Goal: Check status: Check status

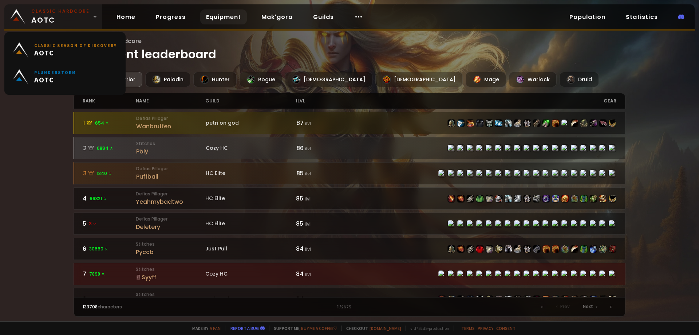
click at [57, 19] on span "Classic Hardcore AOTC" at bounding box center [60, 16] width 58 height 17
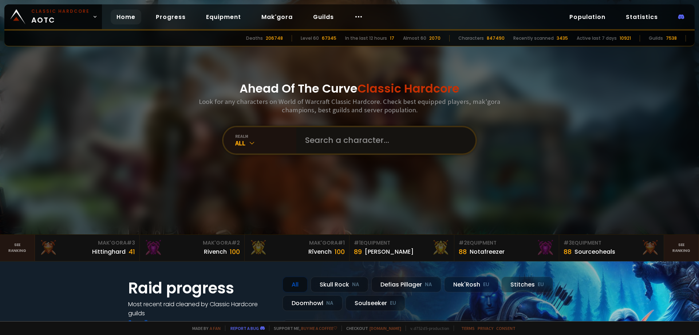
click at [369, 146] on input "text" at bounding box center [384, 140] width 166 height 26
type input "parlip"
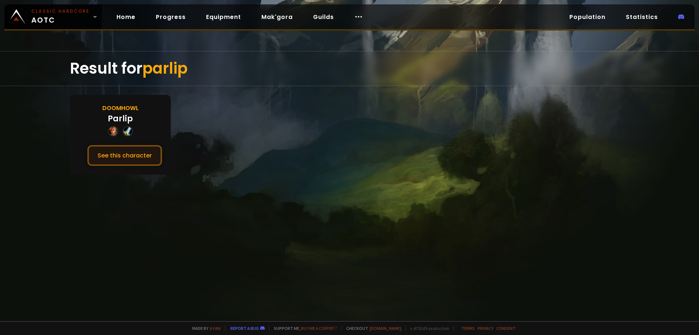
click at [117, 152] on button "See this character" at bounding box center [124, 155] width 75 height 21
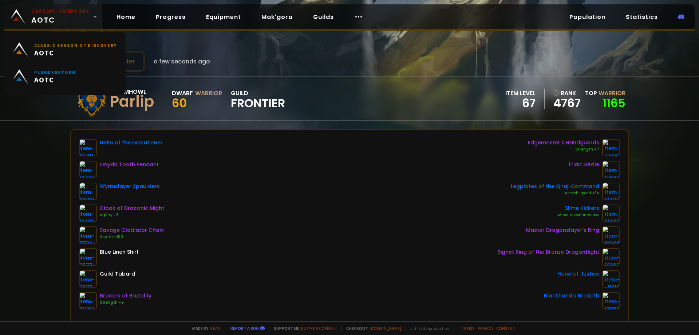
click at [62, 23] on span "Classic Hardcore AOTC" at bounding box center [60, 16] width 58 height 17
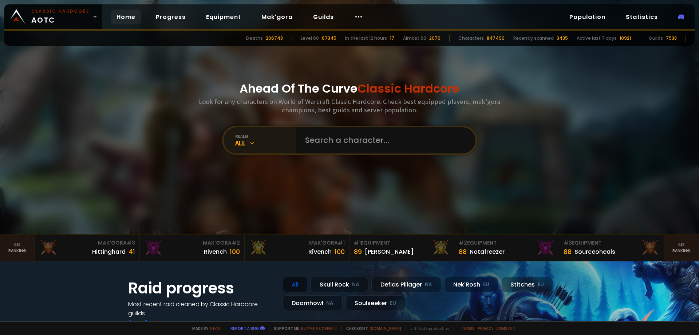
click at [286, 146] on div "All" at bounding box center [265, 143] width 61 height 8
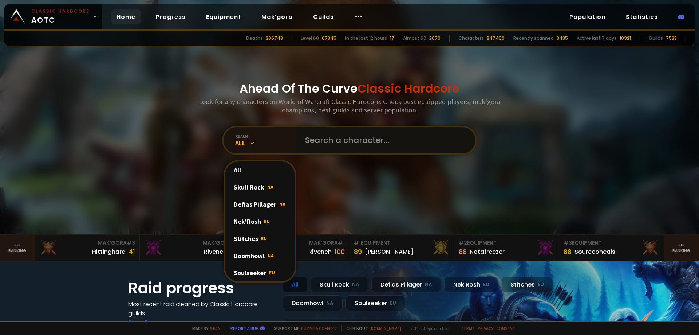
click at [305, 137] on input "text" at bounding box center [384, 140] width 166 height 26
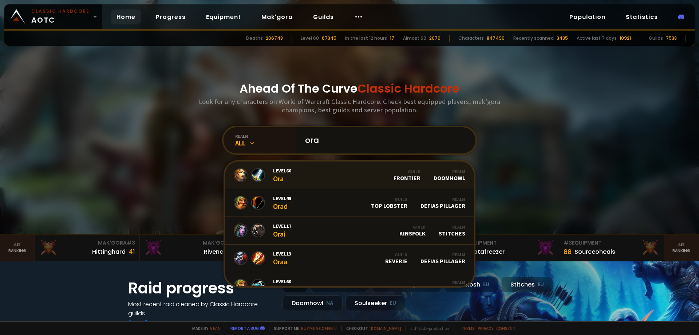
type input "ora"
click at [306, 179] on link "Level 60 Ora Guild Frontier Realm Doomhowl" at bounding box center [349, 175] width 249 height 28
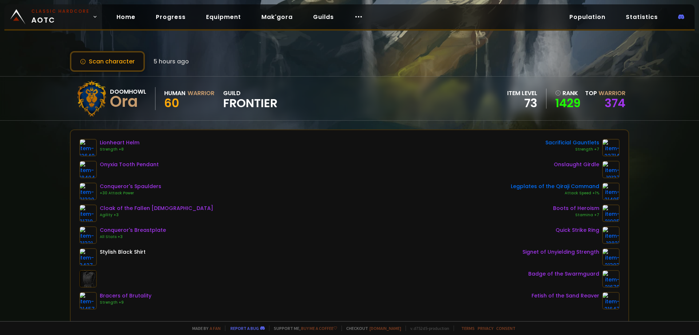
click at [57, 16] on span "Classic Hardcore AOTC" at bounding box center [60, 16] width 58 height 17
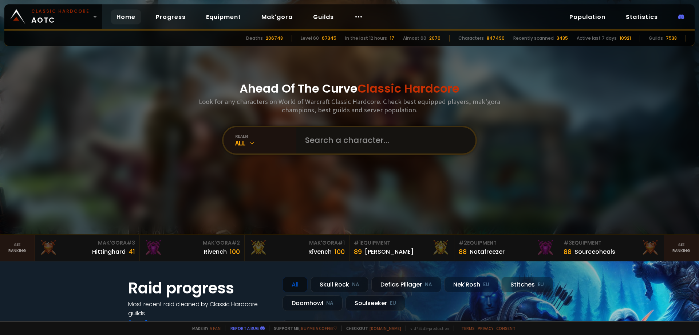
click at [322, 138] on input "text" at bounding box center [384, 140] width 166 height 26
type input "[PERSON_NAME]"
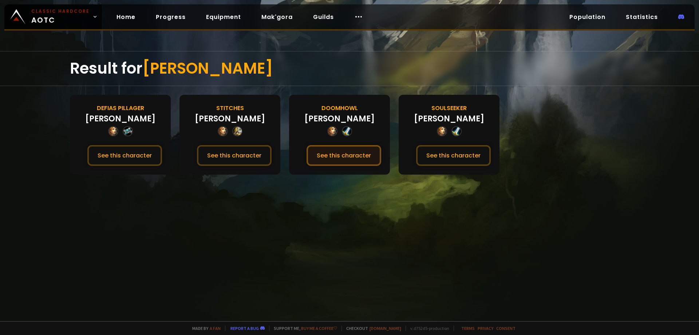
click at [342, 155] on button "See this character" at bounding box center [344, 155] width 75 height 21
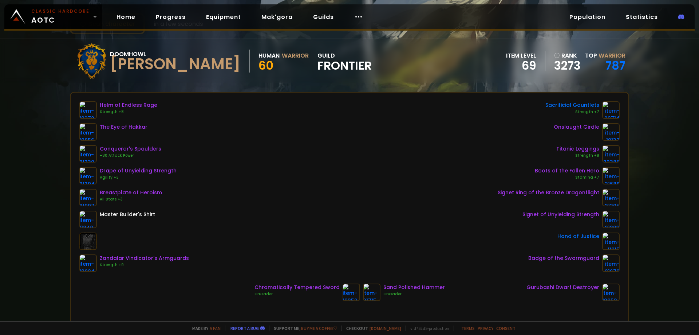
scroll to position [36, 0]
